Goal: Task Accomplishment & Management: Manage account settings

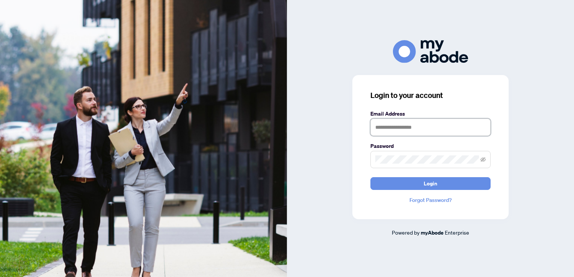
click at [377, 130] on input "text" at bounding box center [430, 127] width 120 height 17
type input "**********"
click at [483, 159] on icon "eye-invisible" at bounding box center [482, 159] width 5 height 5
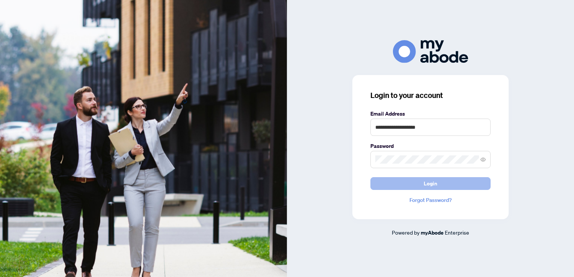
click at [429, 183] on span "Login" at bounding box center [431, 184] width 14 height 12
